Goal: Task Accomplishment & Management: Use online tool/utility

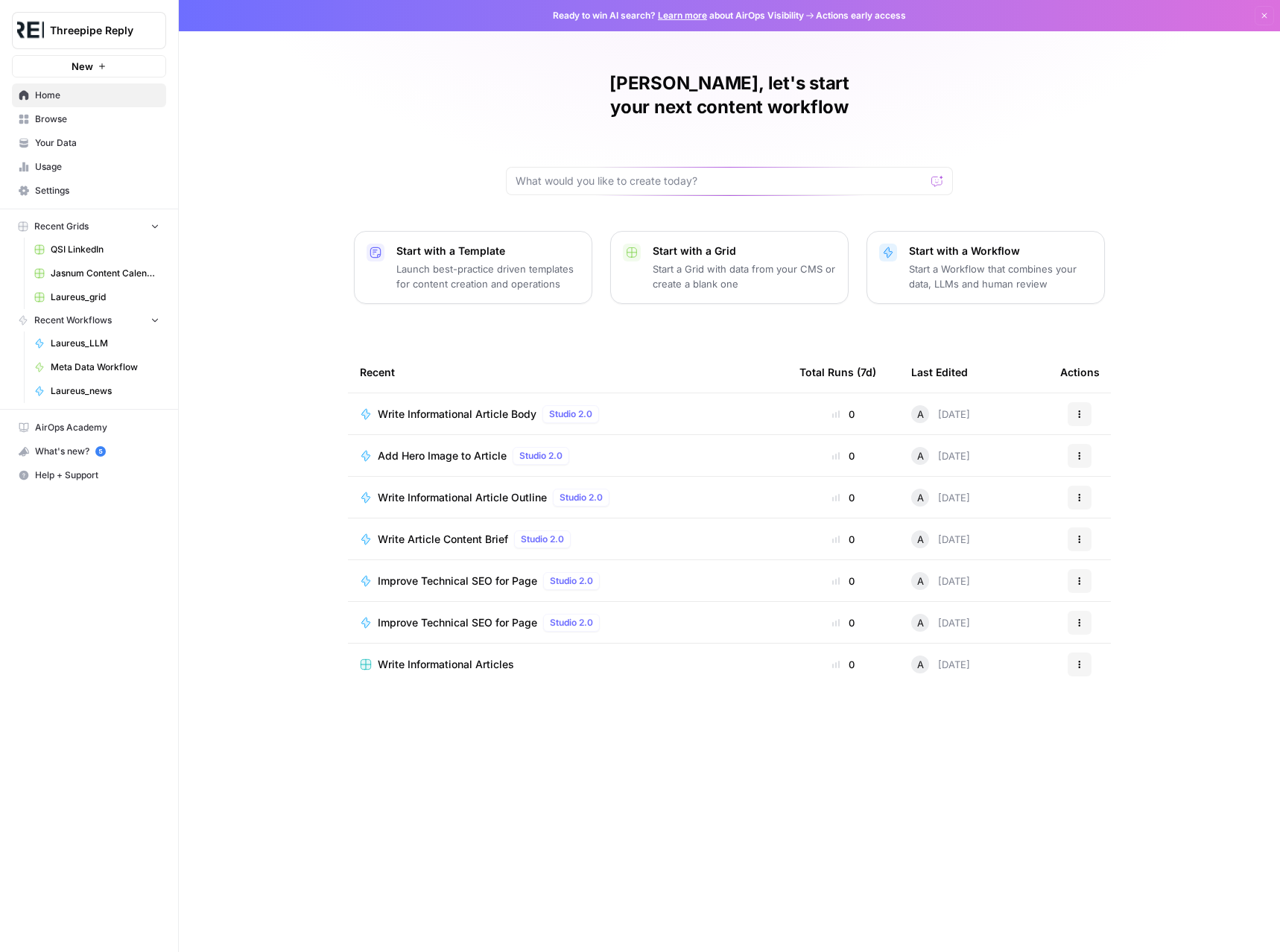
click at [466, 407] on span "Write Informational Article Body" at bounding box center [457, 414] width 159 height 15
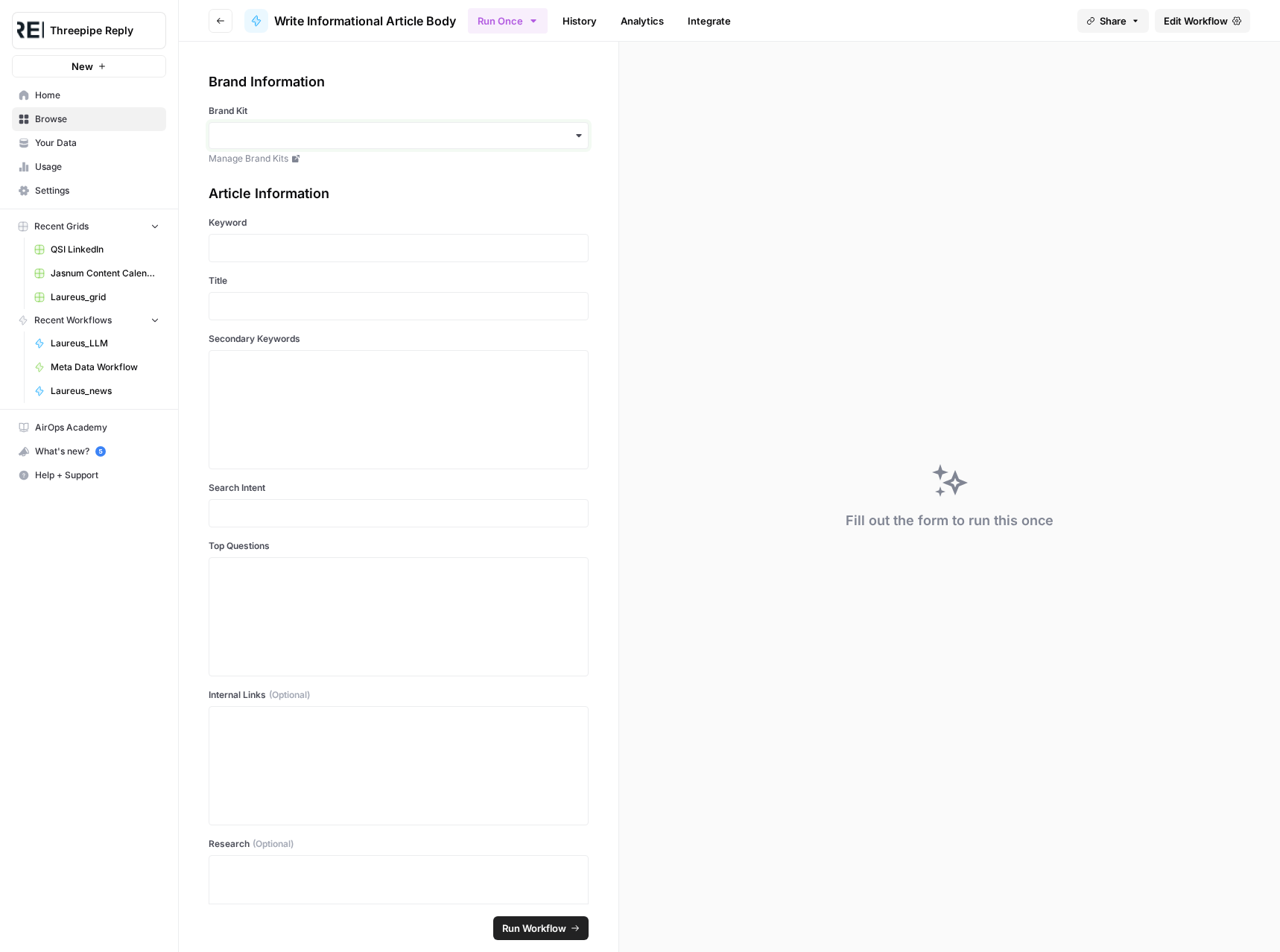
click at [540, 140] on input "Brand Kit" at bounding box center [398, 135] width 360 height 15
click at [546, 93] on div "Brand Information Brand Kit Manage Brand Kits" at bounding box center [398, 119] width 380 height 94
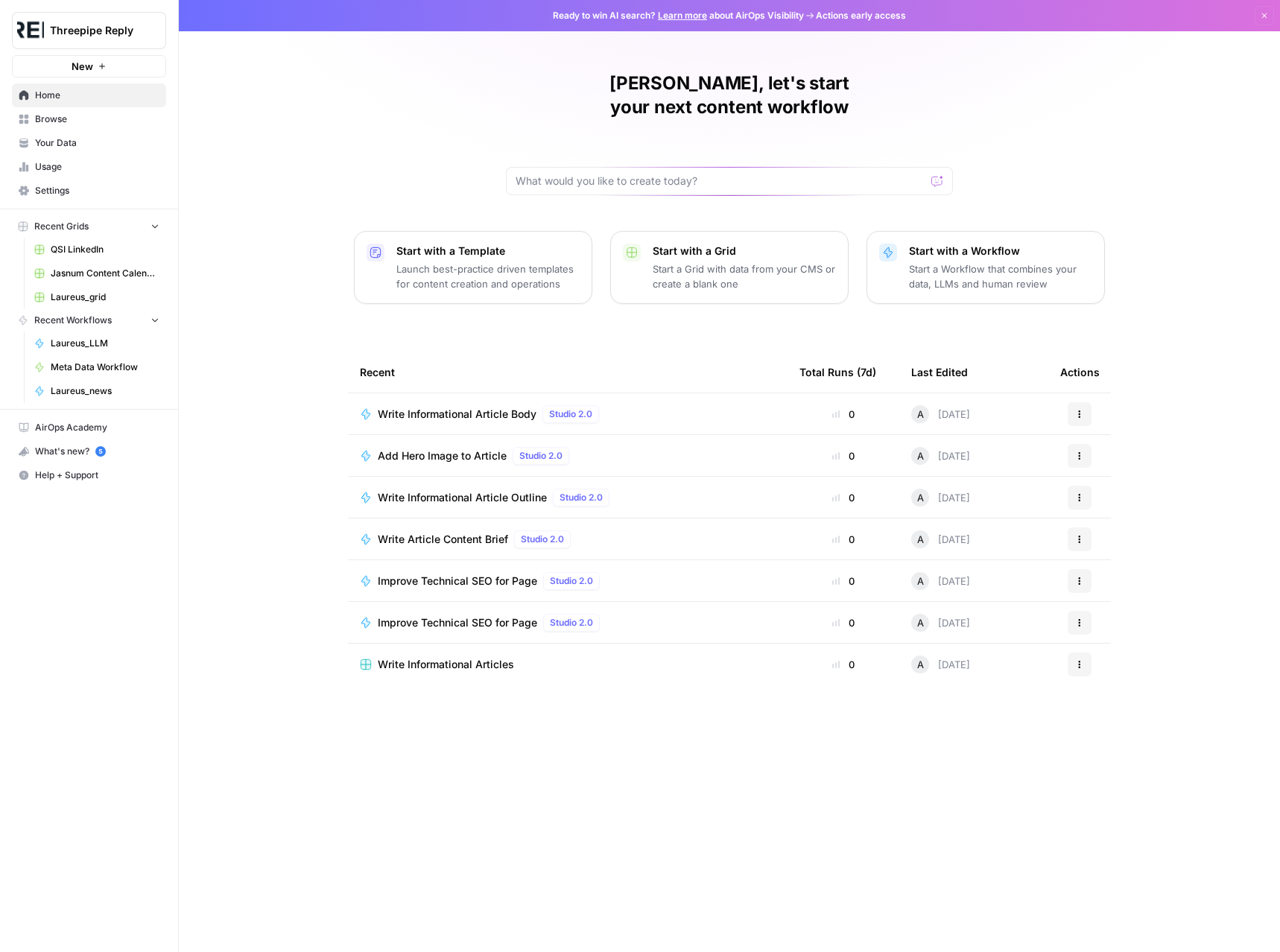
click at [67, 117] on span "Browse" at bounding box center [97, 119] width 125 height 13
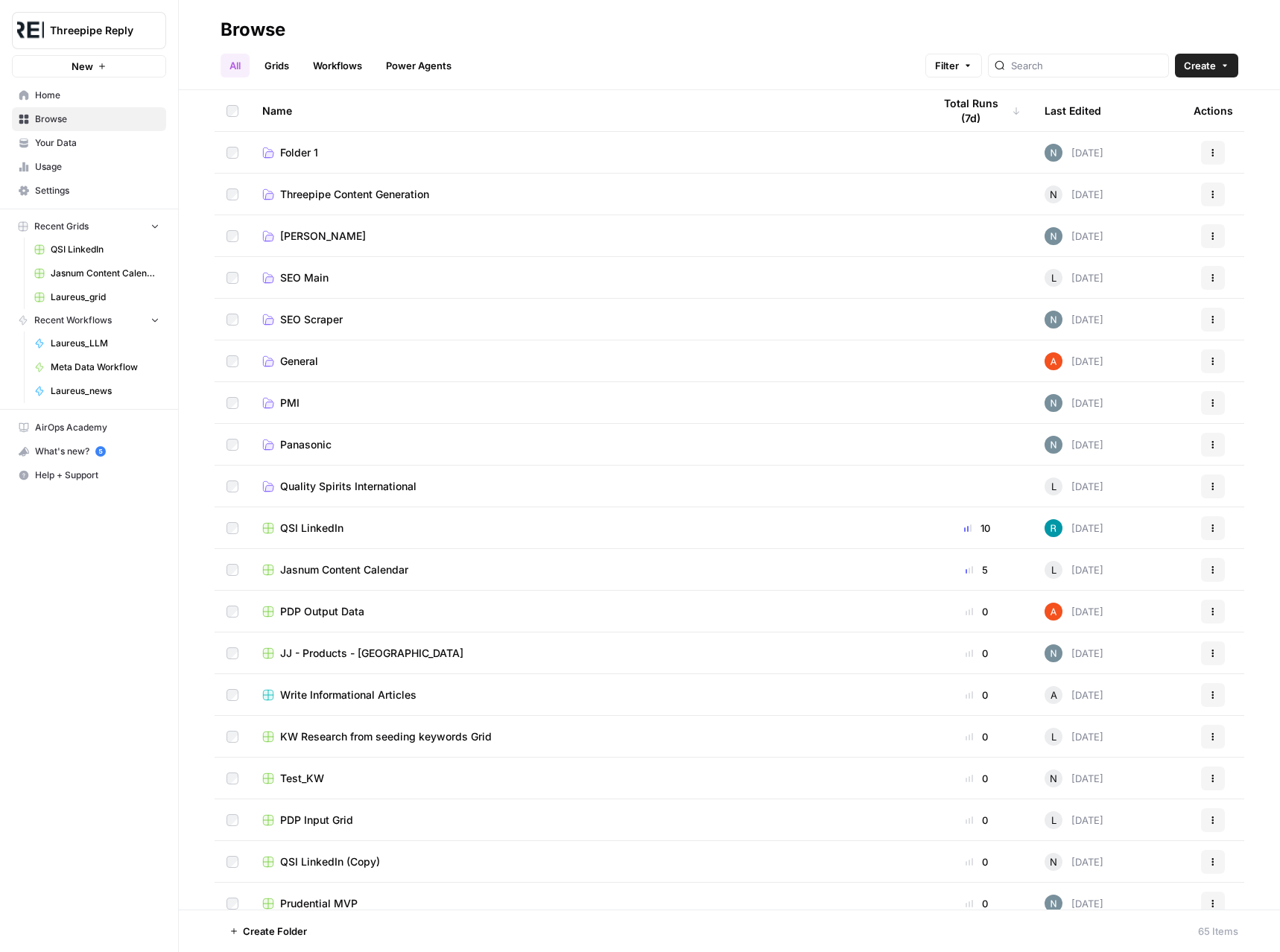
click at [323, 285] on span "SEO Main" at bounding box center [304, 278] width 48 height 15
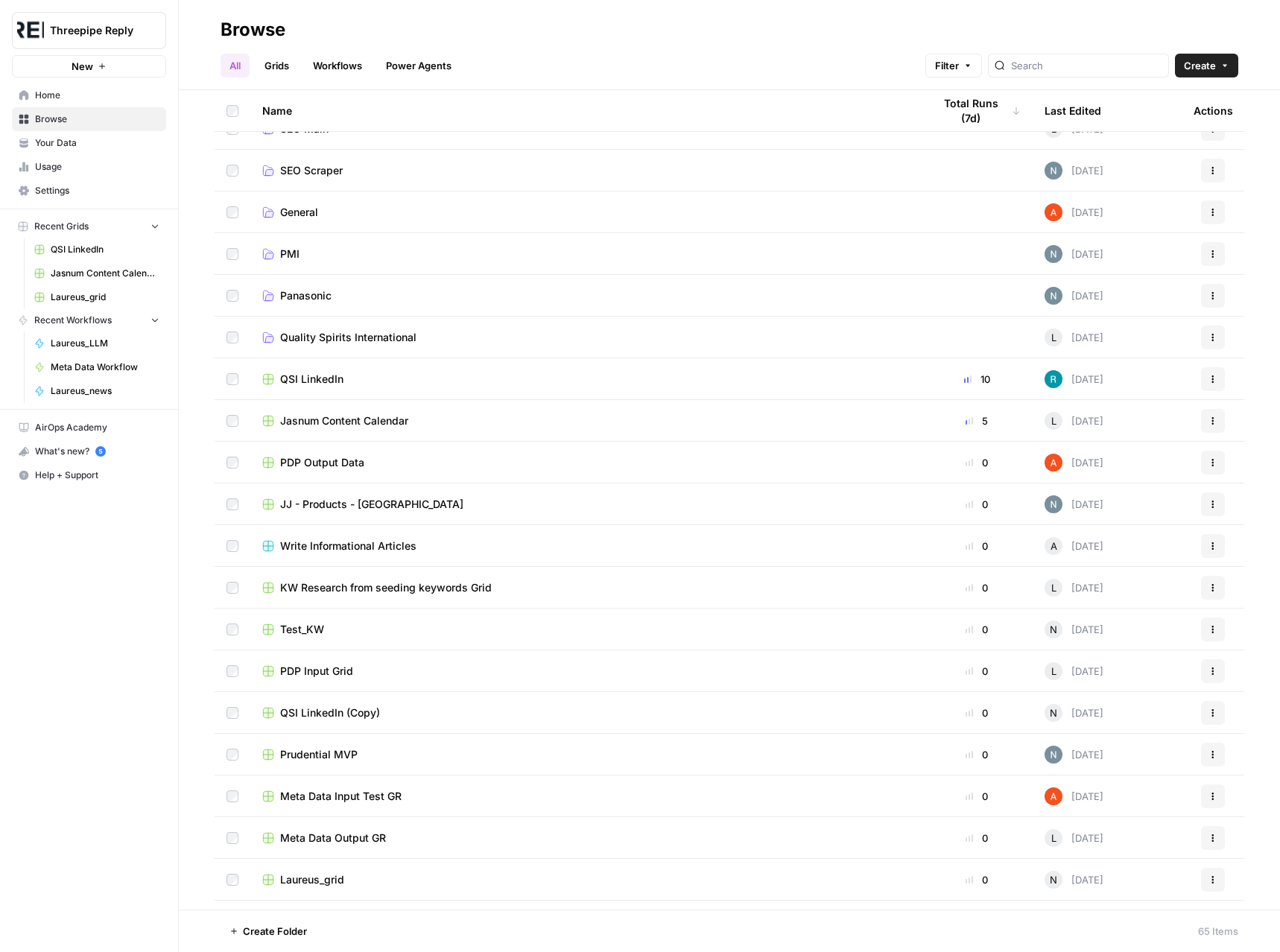
scroll to position [224, 0]
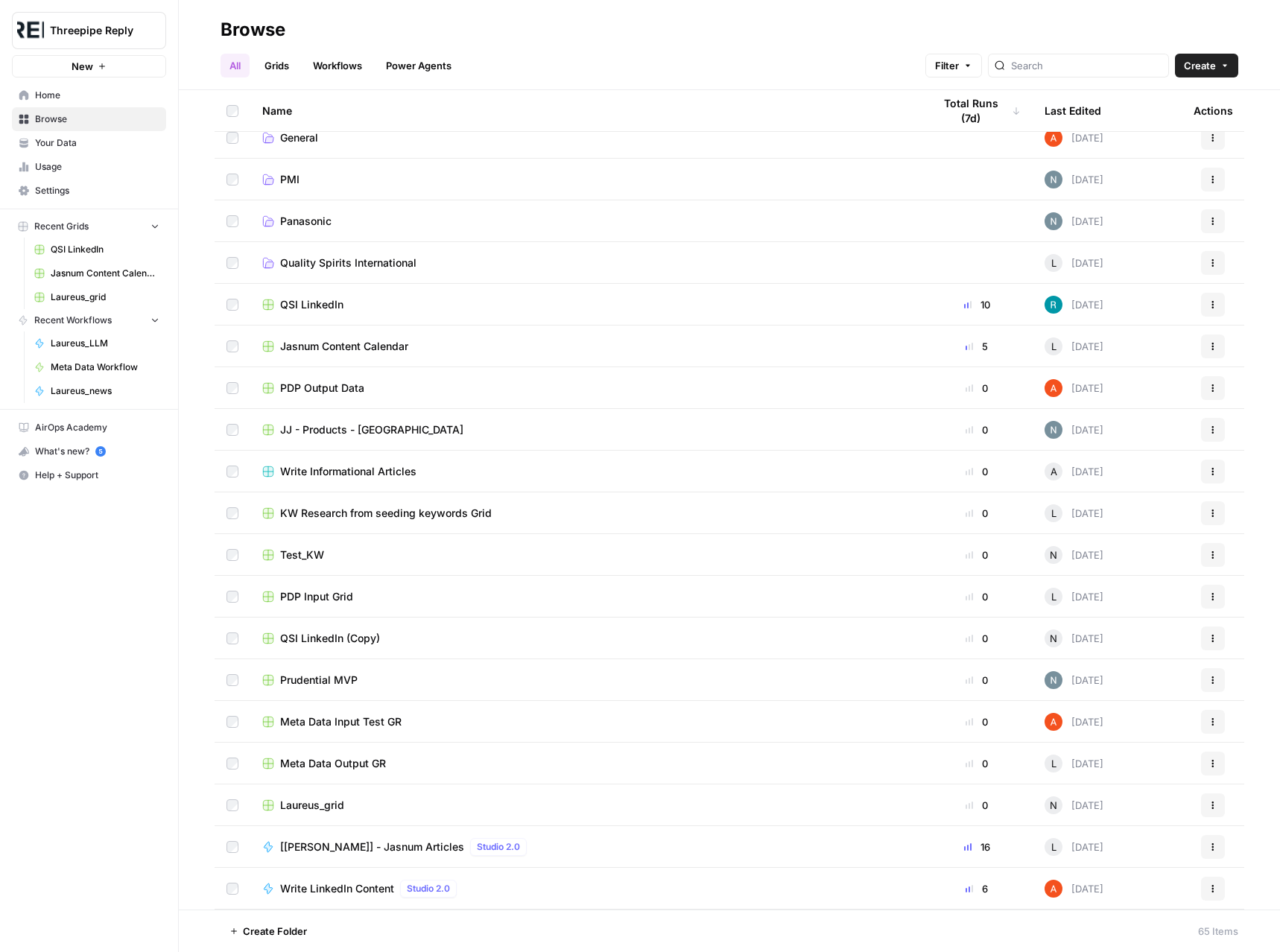
click at [379, 345] on span "Jasnum Content Calendar" at bounding box center [344, 346] width 128 height 15
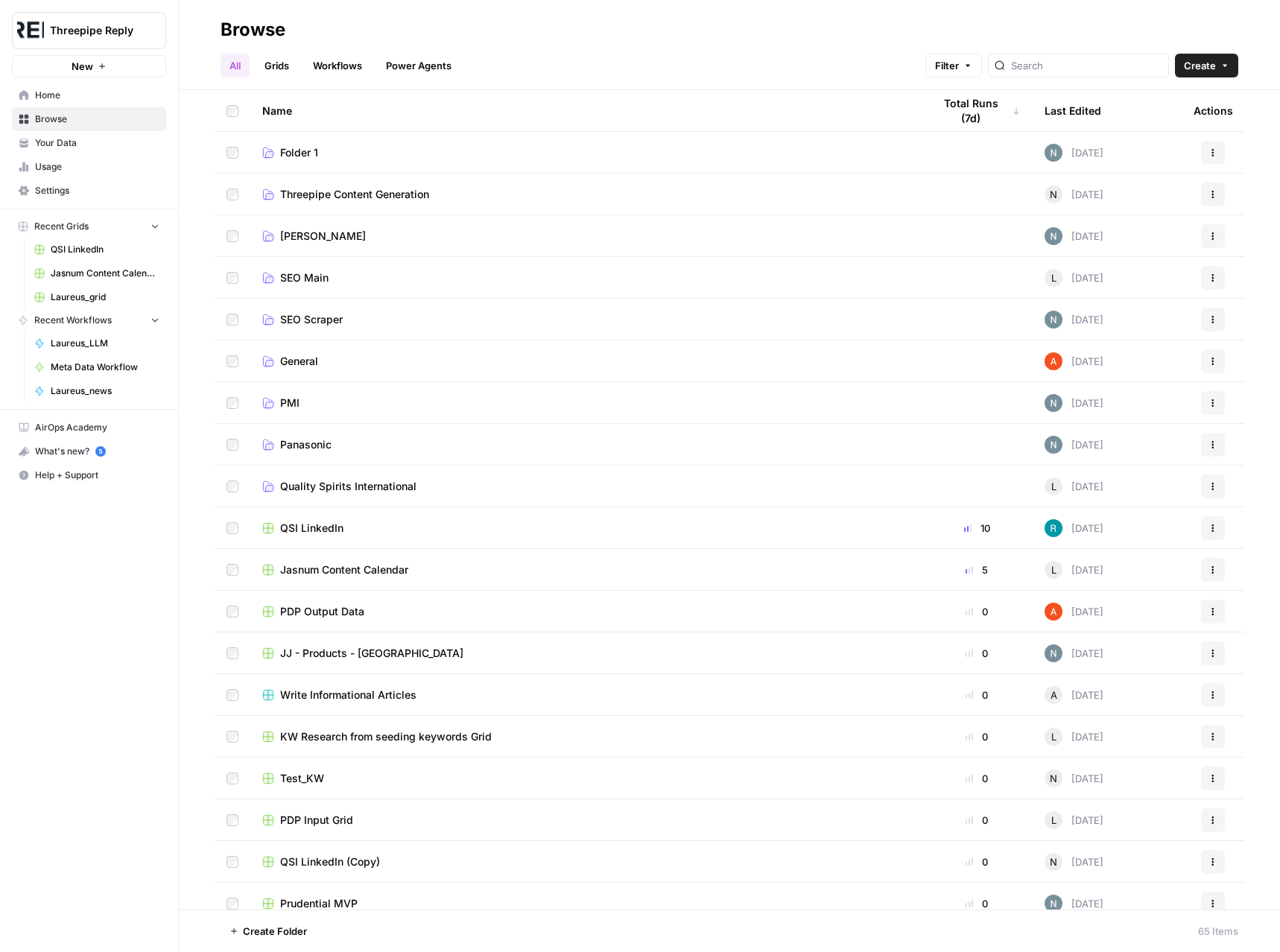
click at [64, 138] on span "Your Data" at bounding box center [97, 143] width 125 height 13
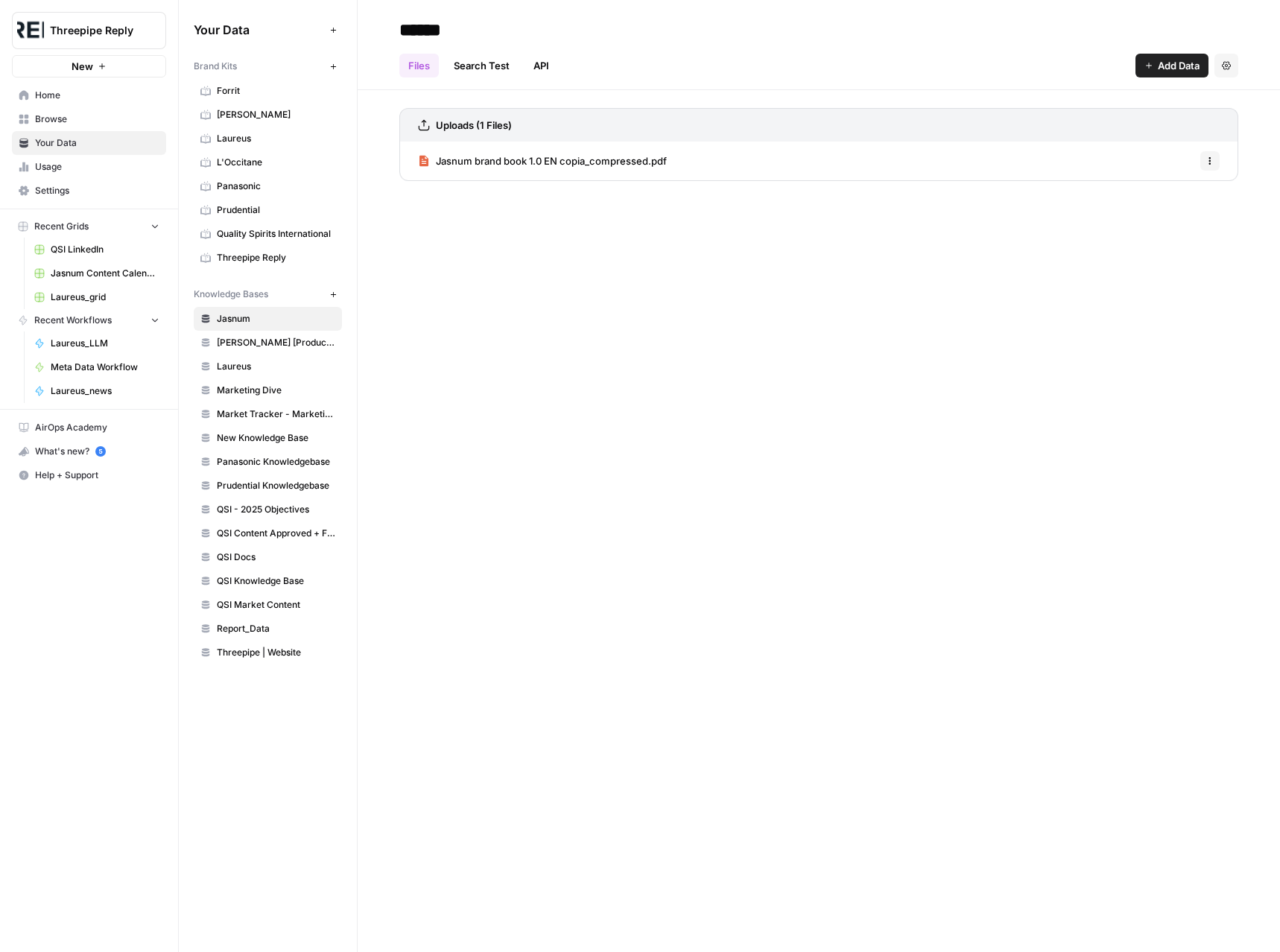
click at [66, 115] on span "Browse" at bounding box center [97, 119] width 125 height 13
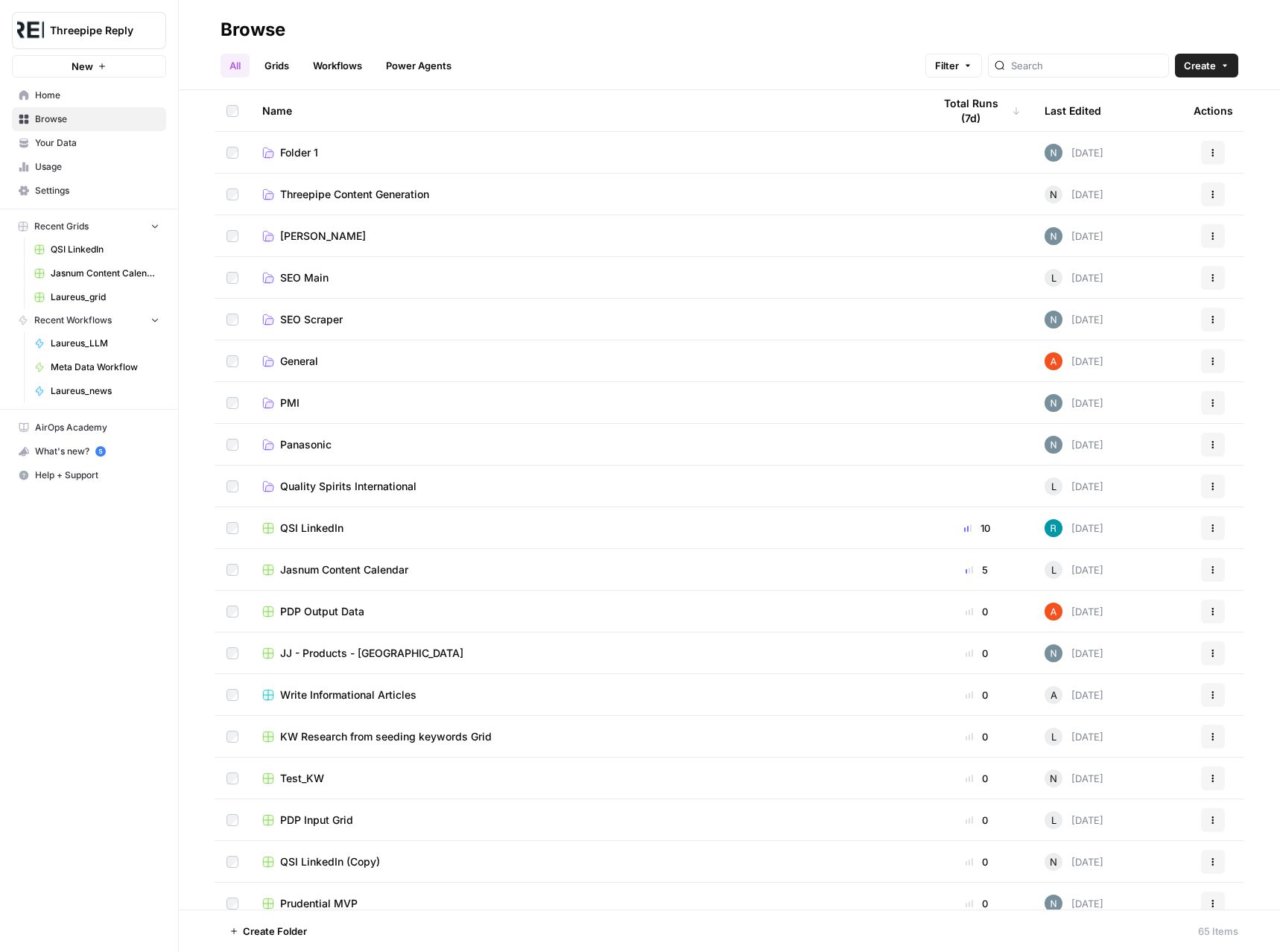
click at [311, 61] on link "Workflows" at bounding box center [338, 65] width 67 height 24
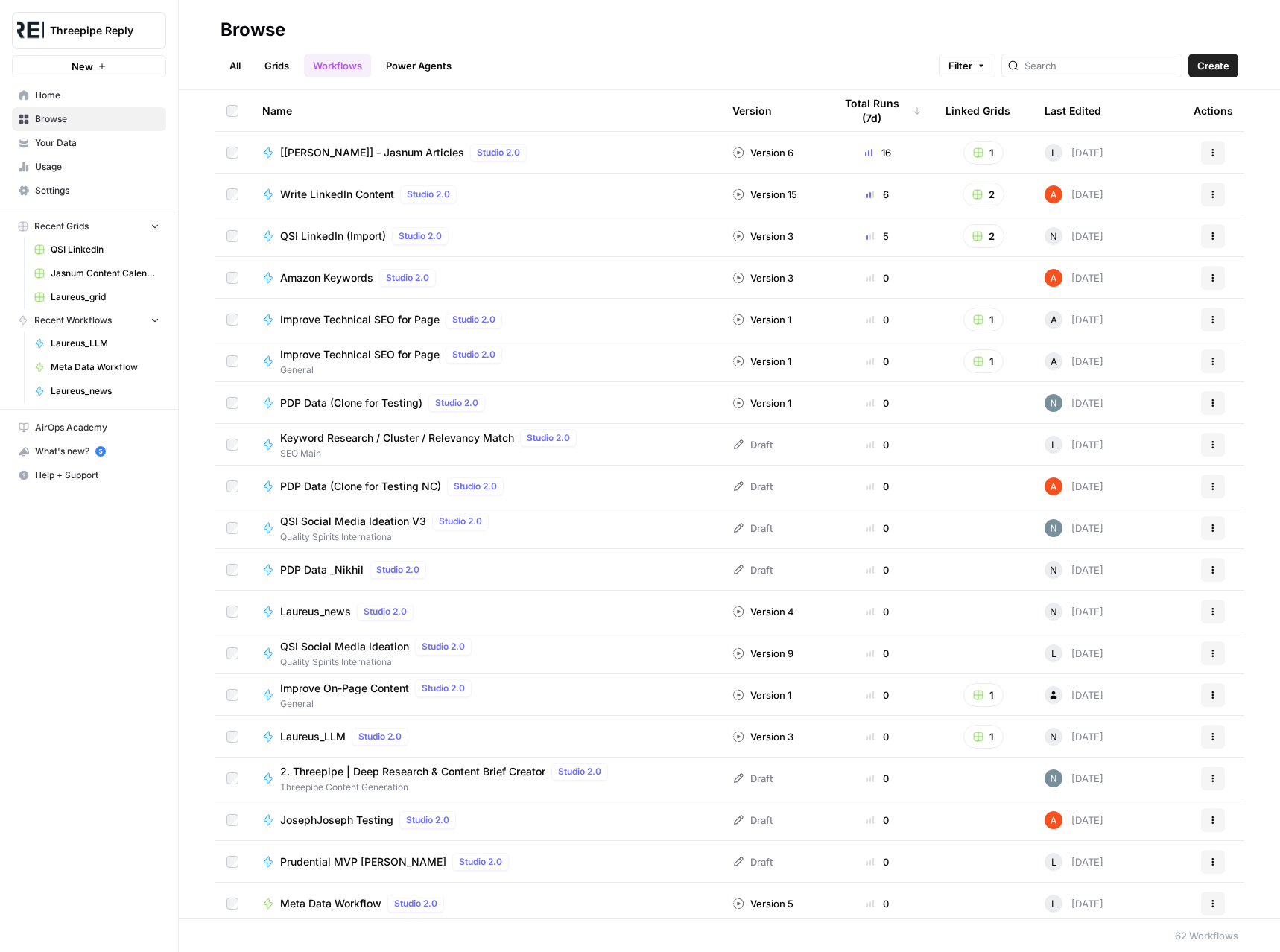
click at [358, 191] on span "Write LinkedIn Content" at bounding box center [337, 194] width 114 height 15
click at [355, 233] on span "QSI LinkedIn (Import)" at bounding box center [333, 235] width 106 height 15
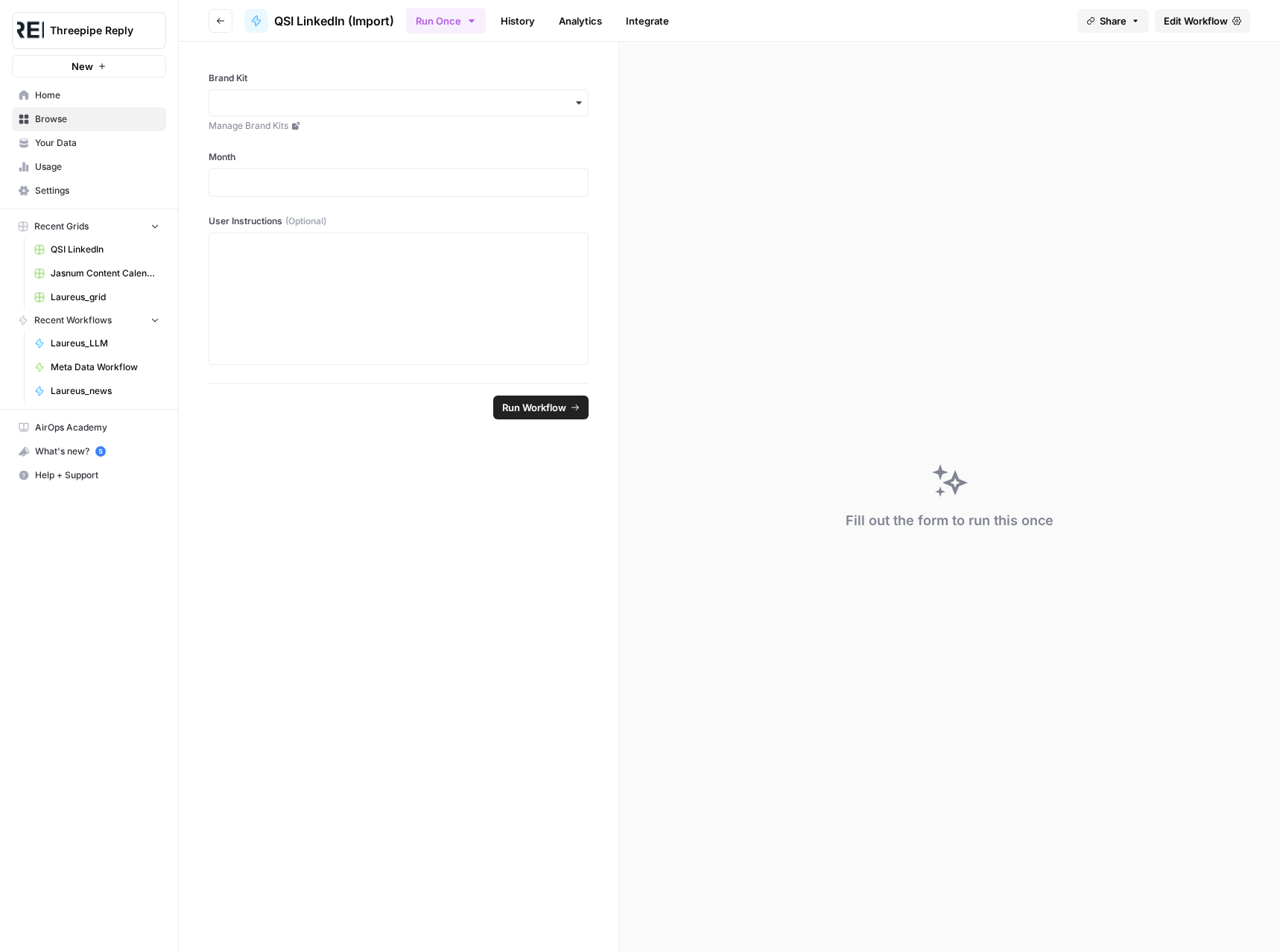
click at [505, 19] on link "History" at bounding box center [518, 20] width 52 height 24
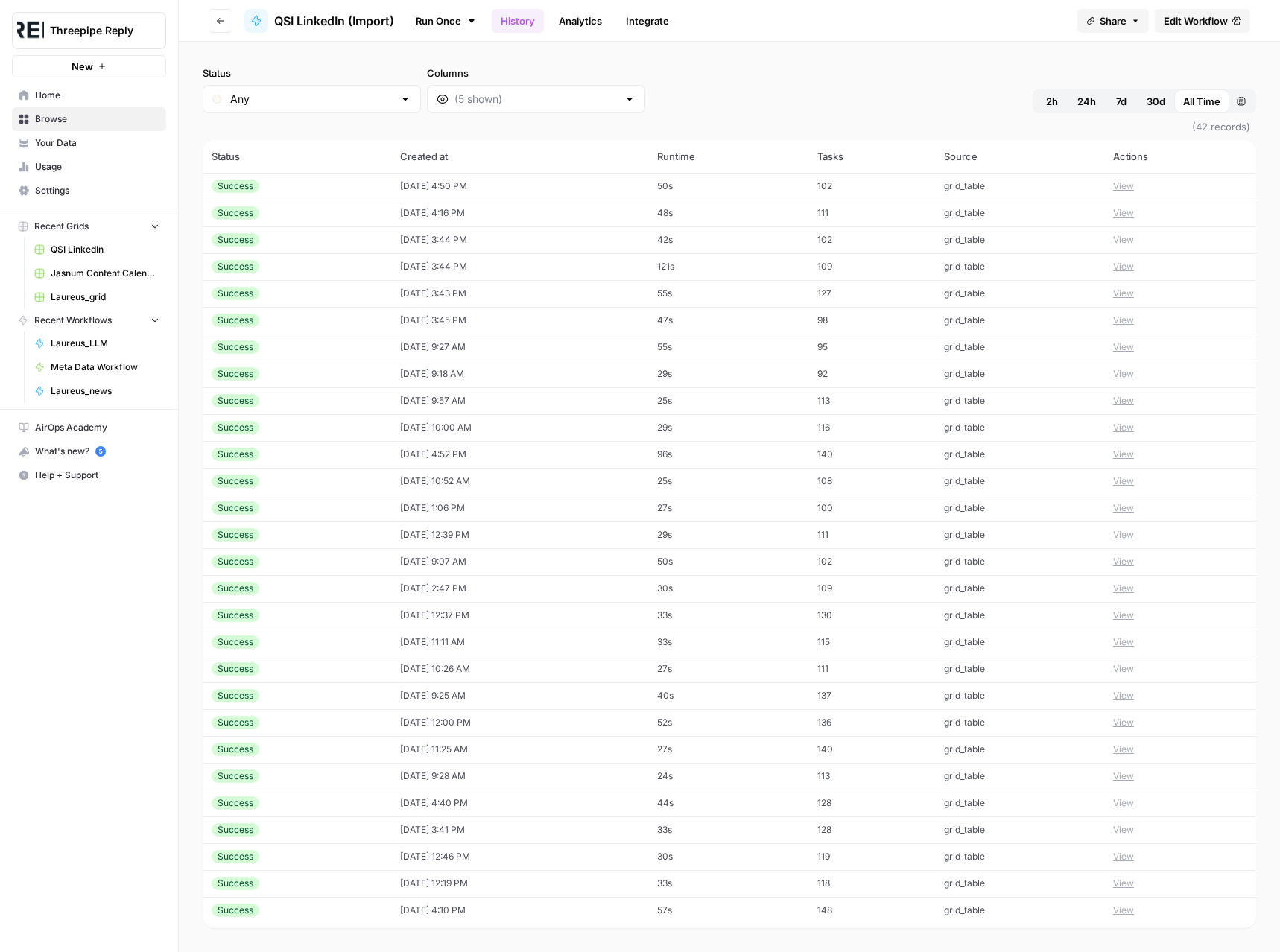
click at [564, 26] on link "Analytics" at bounding box center [580, 20] width 61 height 24
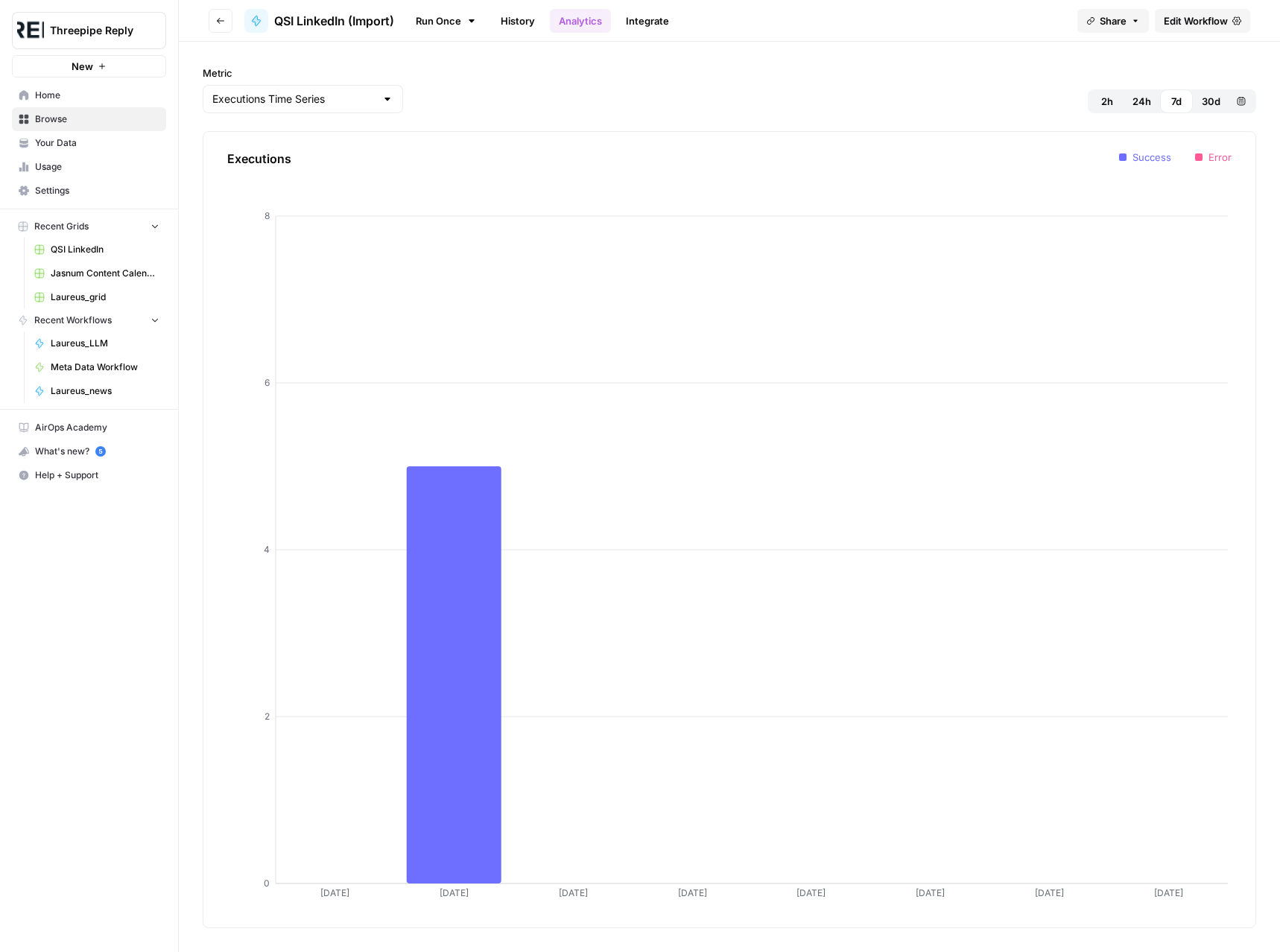
click at [646, 19] on link "Integrate" at bounding box center [647, 20] width 61 height 24
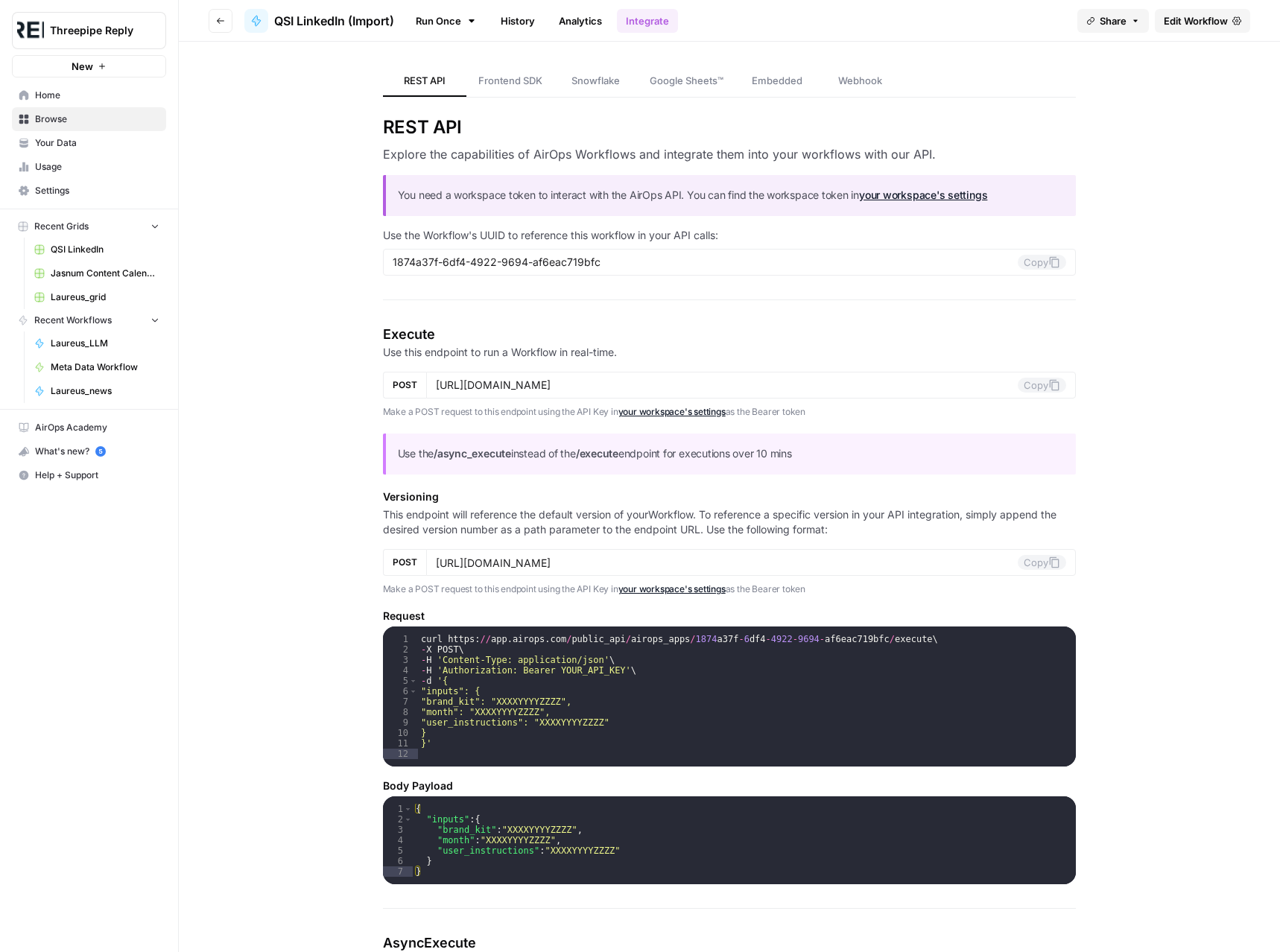
click at [65, 121] on span "Browse" at bounding box center [97, 119] width 125 height 13
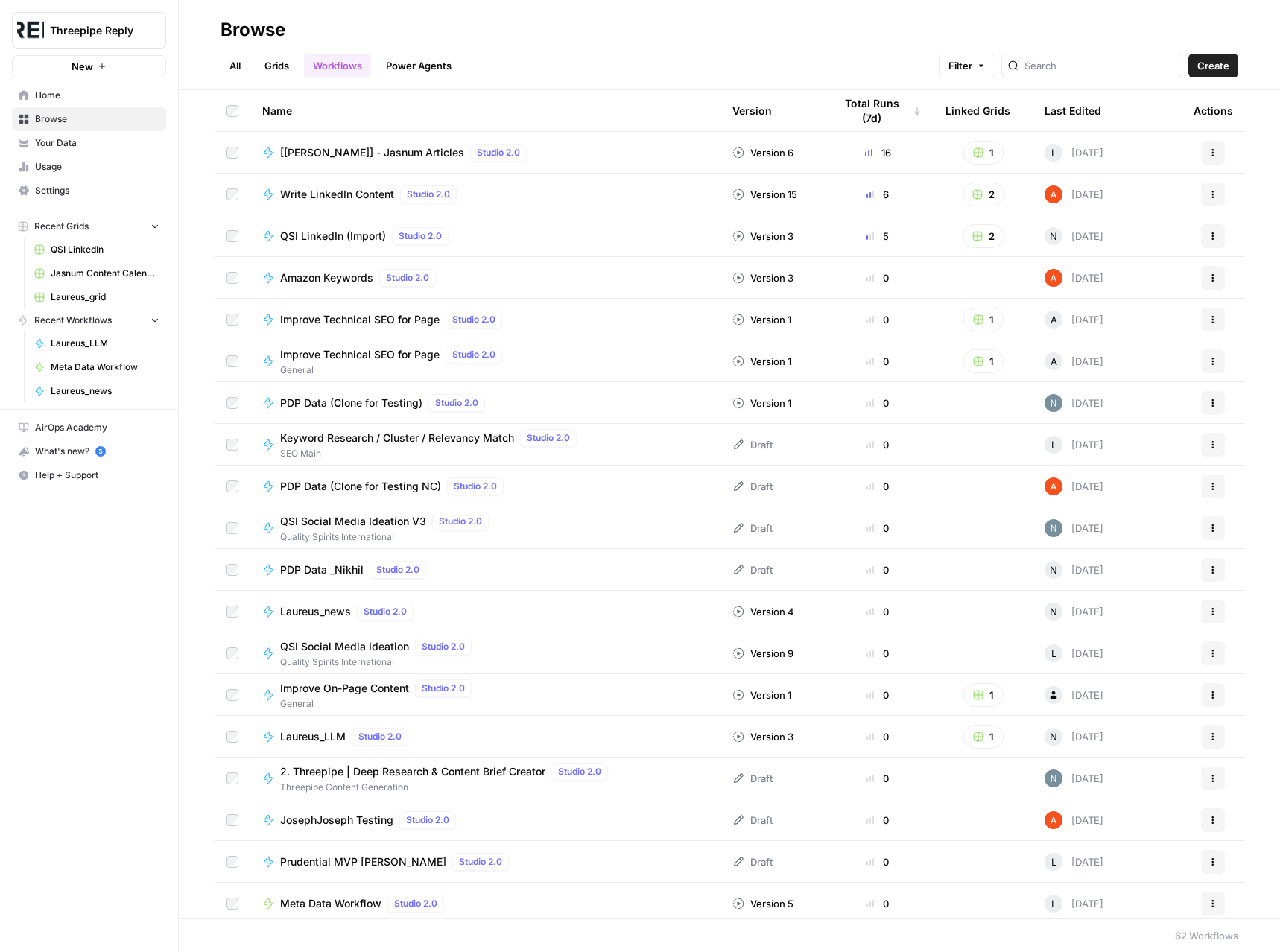
click at [345, 397] on span "PDP Data (Clone for Testing)" at bounding box center [351, 402] width 143 height 15
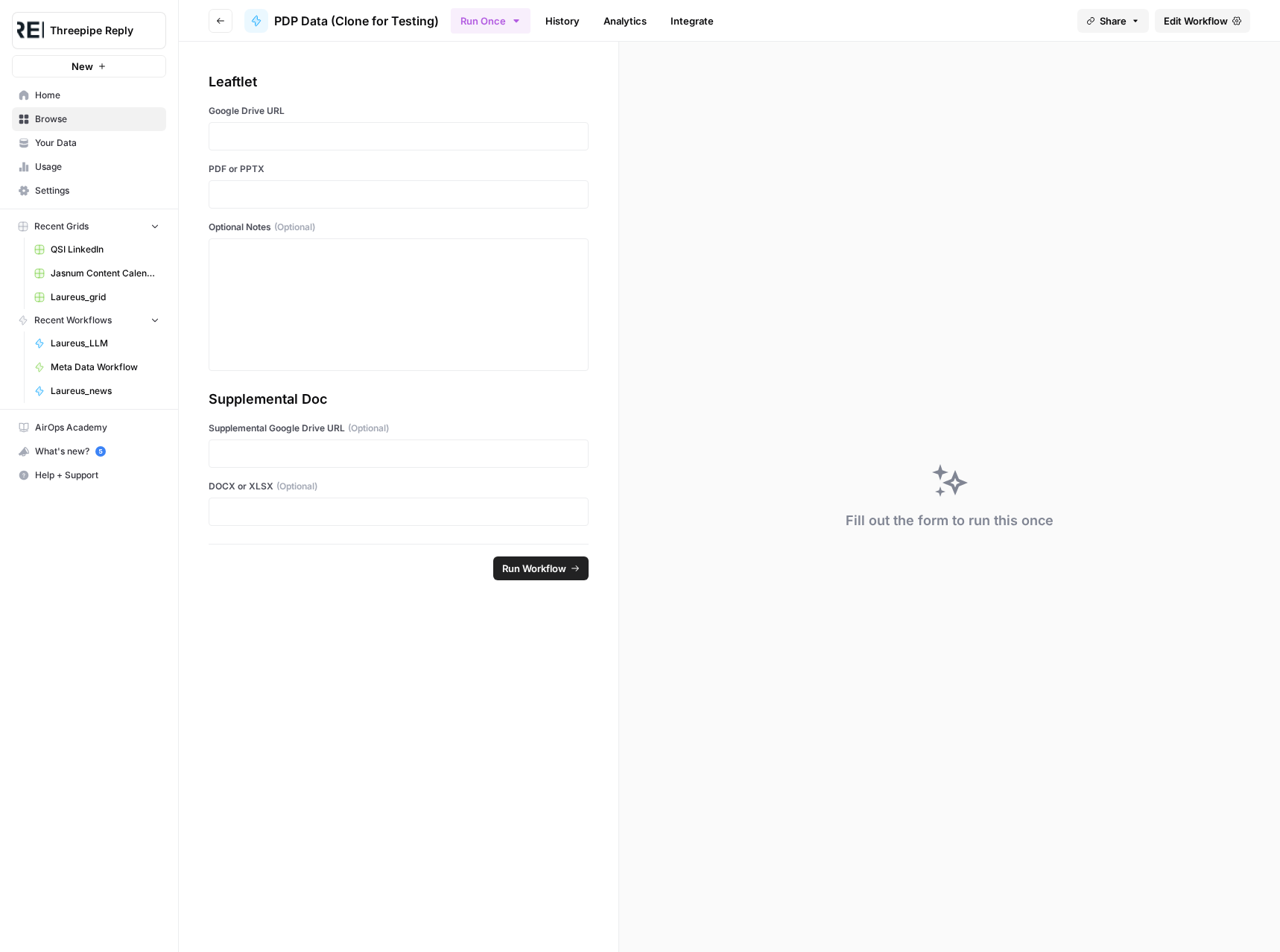
click at [1190, 23] on span "Edit Workflow" at bounding box center [1196, 20] width 64 height 15
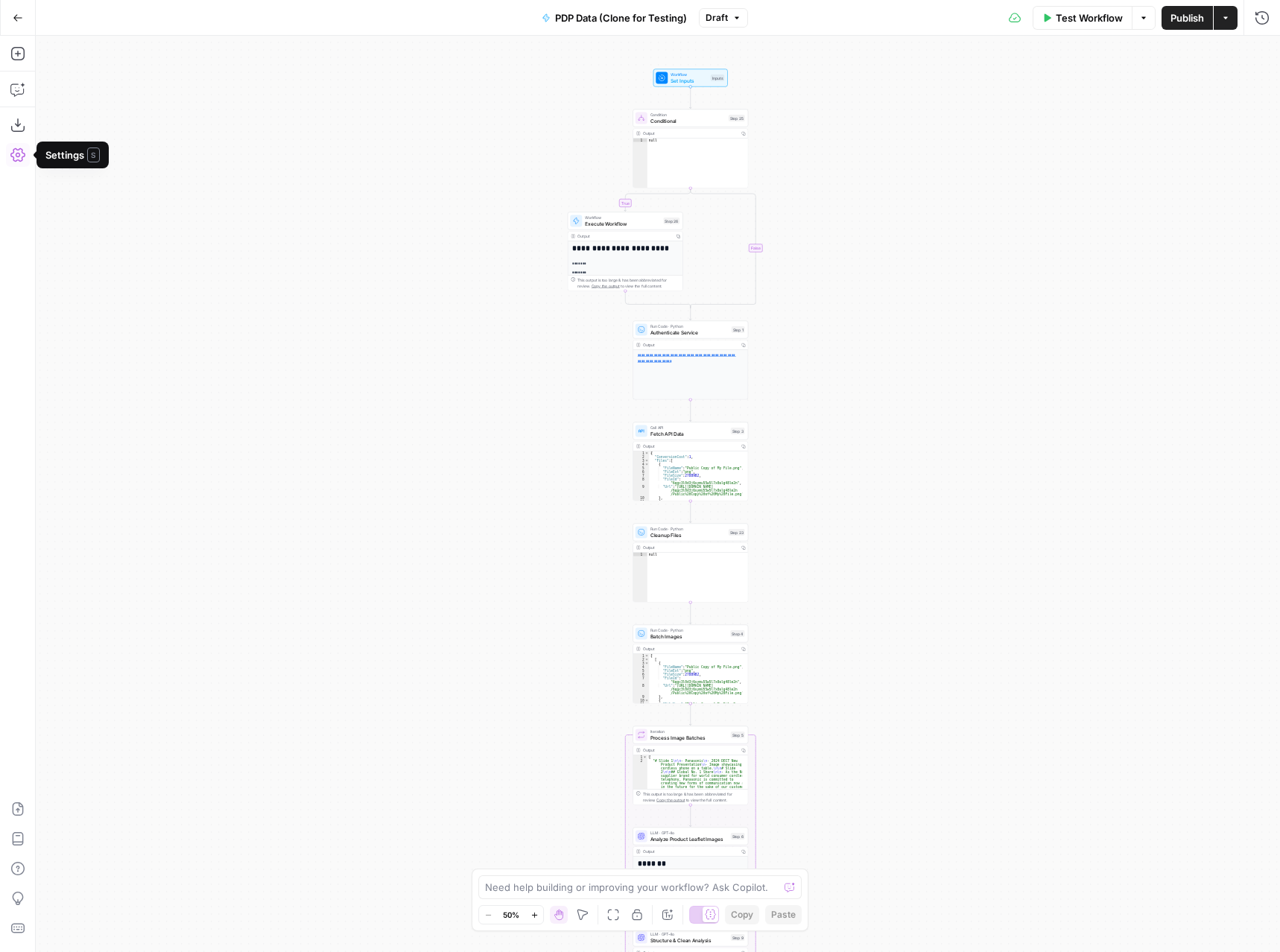
click at [17, 154] on icon "button" at bounding box center [17, 154] width 15 height 15
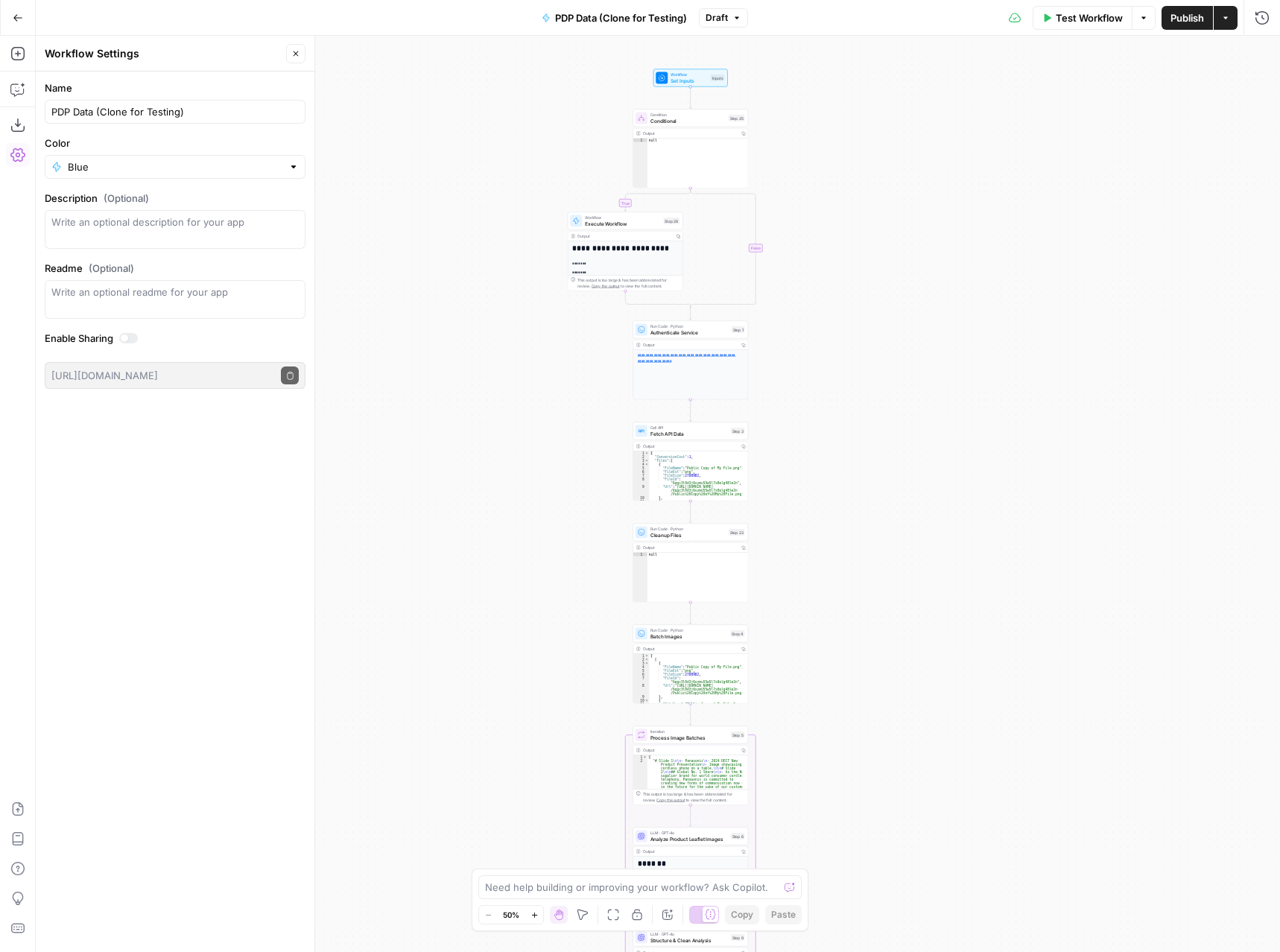
click at [14, 154] on icon "button" at bounding box center [17, 154] width 15 height 15
click at [21, 21] on icon "button" at bounding box center [17, 17] width 10 height 10
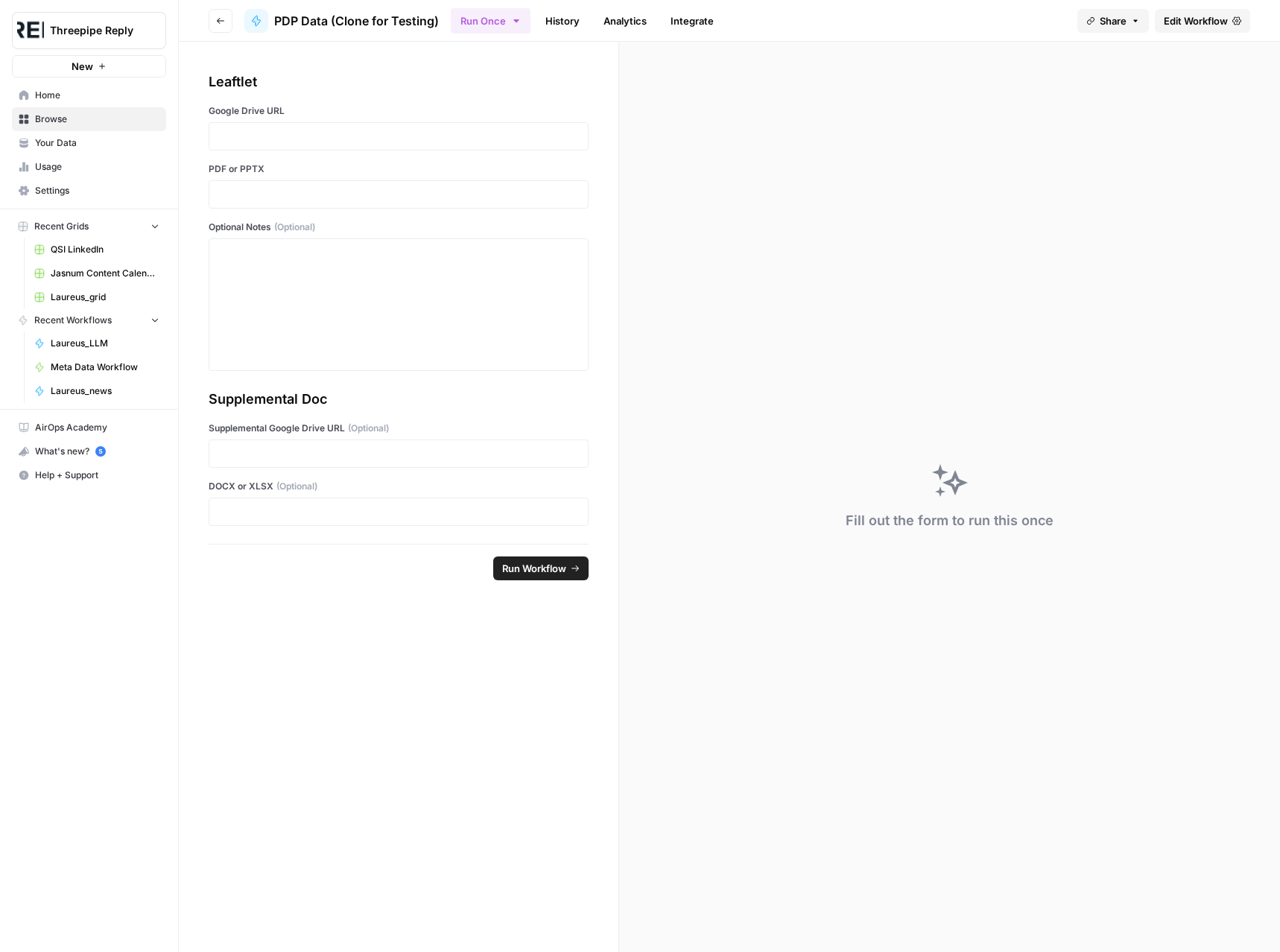
click at [217, 16] on icon "button" at bounding box center [220, 20] width 9 height 9
